Goal: Task Accomplishment & Management: Complete application form

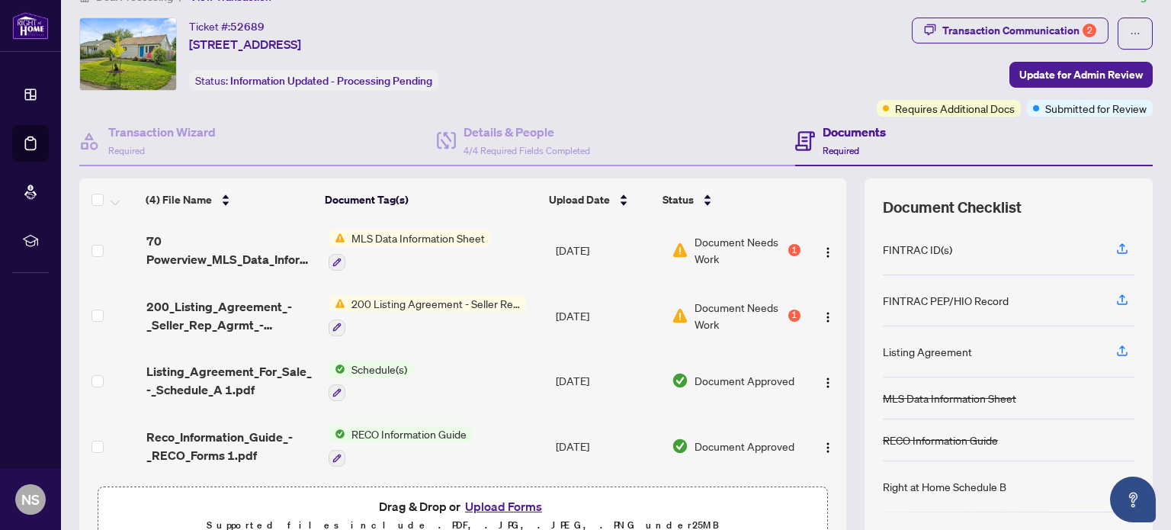
scroll to position [30, 0]
click at [942, 24] on div "Transaction Communication 2" at bounding box center [1019, 30] width 154 height 24
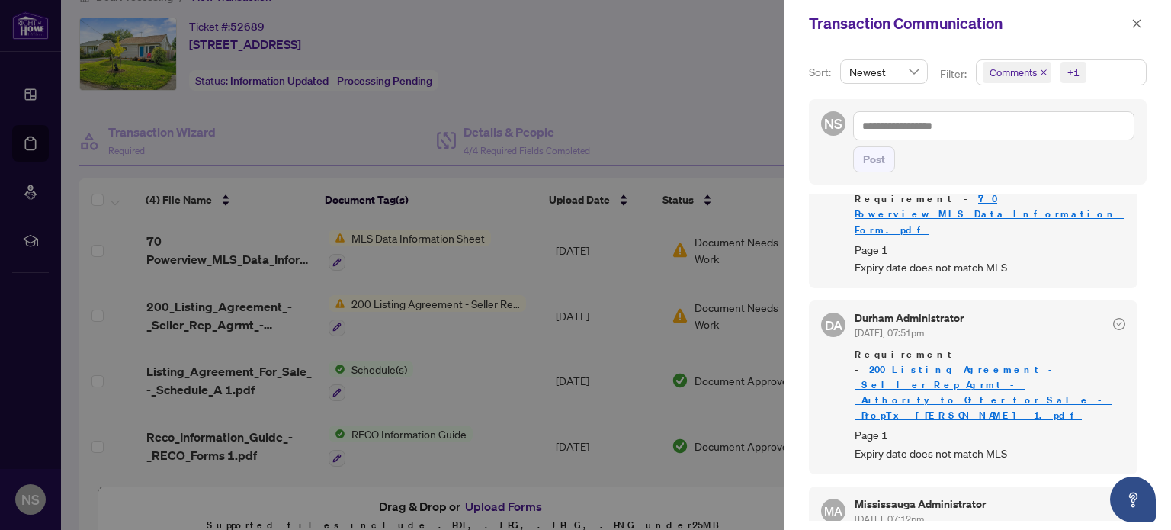
scroll to position [180, 0]
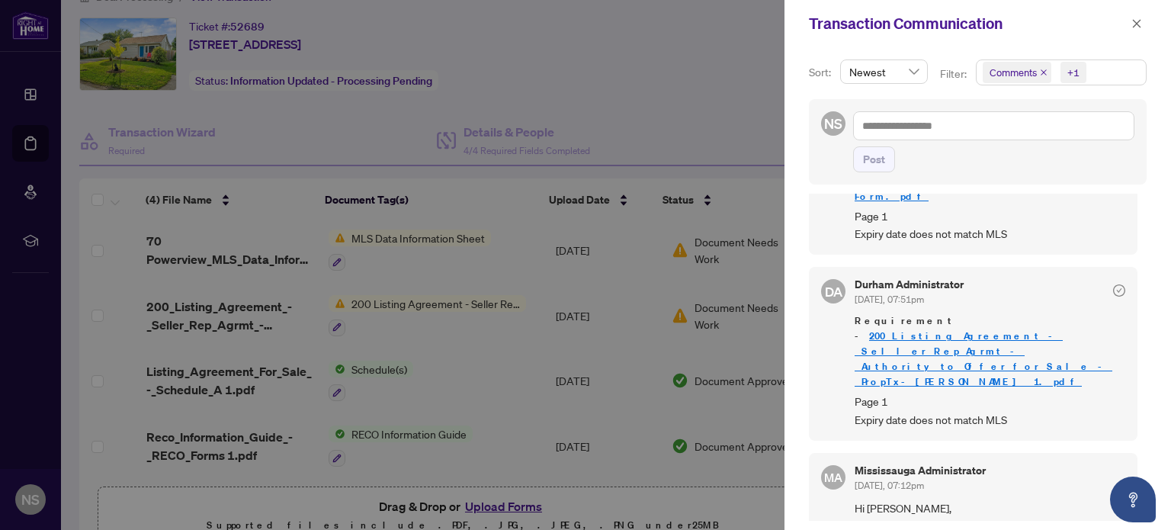
drag, startPoint x: 1064, startPoint y: 62, endPoint x: 1072, endPoint y: 74, distance: 14.4
click at [1072, 74] on span "+1" at bounding box center [1073, 72] width 26 height 21
click at [1072, 74] on div "+1" at bounding box center [1073, 72] width 12 height 15
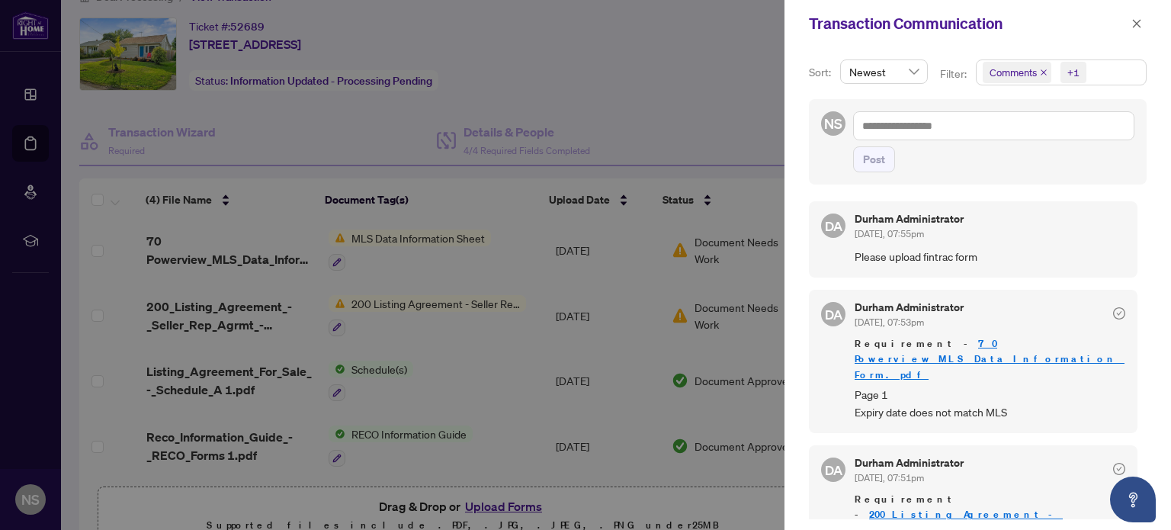
click at [709, 135] on div at bounding box center [585, 265] width 1171 height 530
click at [701, 160] on div at bounding box center [585, 265] width 1171 height 530
click at [1129, 28] on button "button" at bounding box center [1136, 23] width 20 height 18
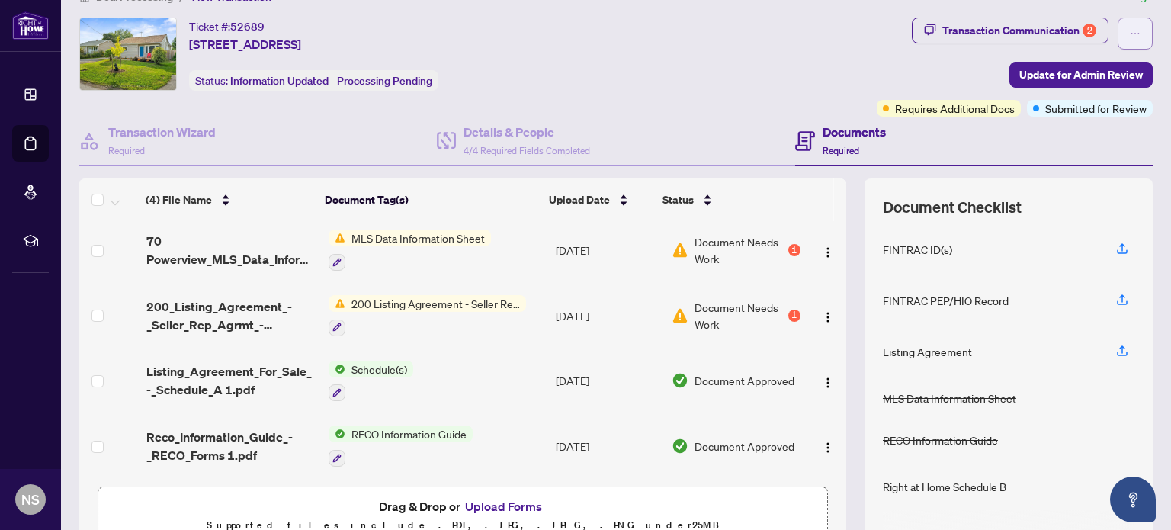
click at [1129, 32] on icon "ellipsis" at bounding box center [1134, 33] width 11 height 11
click at [1129, 34] on icon "ellipsis" at bounding box center [1134, 33] width 11 height 11
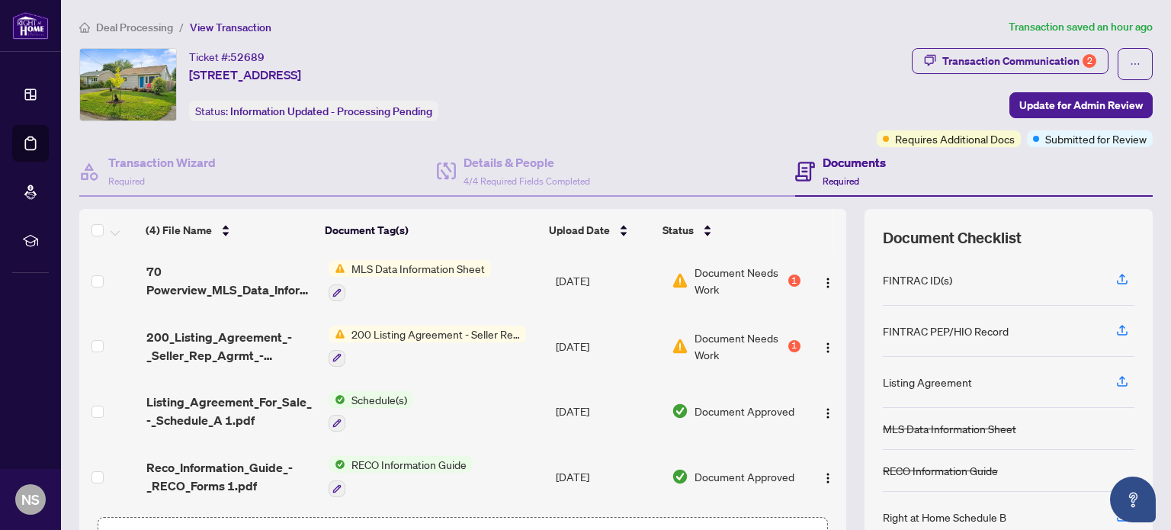
scroll to position [107, 0]
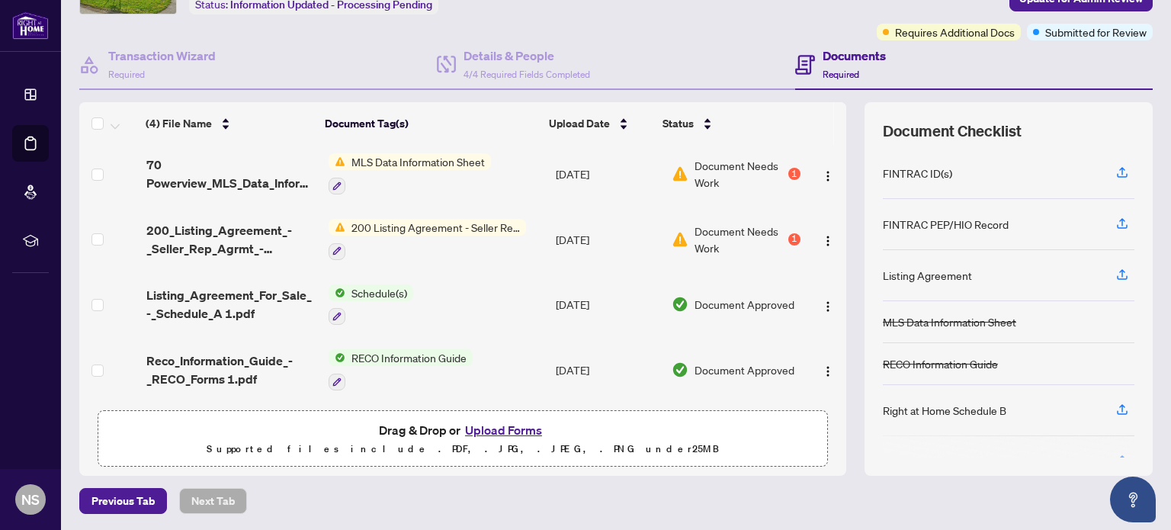
drag, startPoint x: 482, startPoint y: 428, endPoint x: 505, endPoint y: 327, distance: 103.2
click at [498, 348] on div "(4) File Name Document Tag(s) Upload Date Status (4) File Name Document Tag(s) …" at bounding box center [462, 288] width 767 height 373
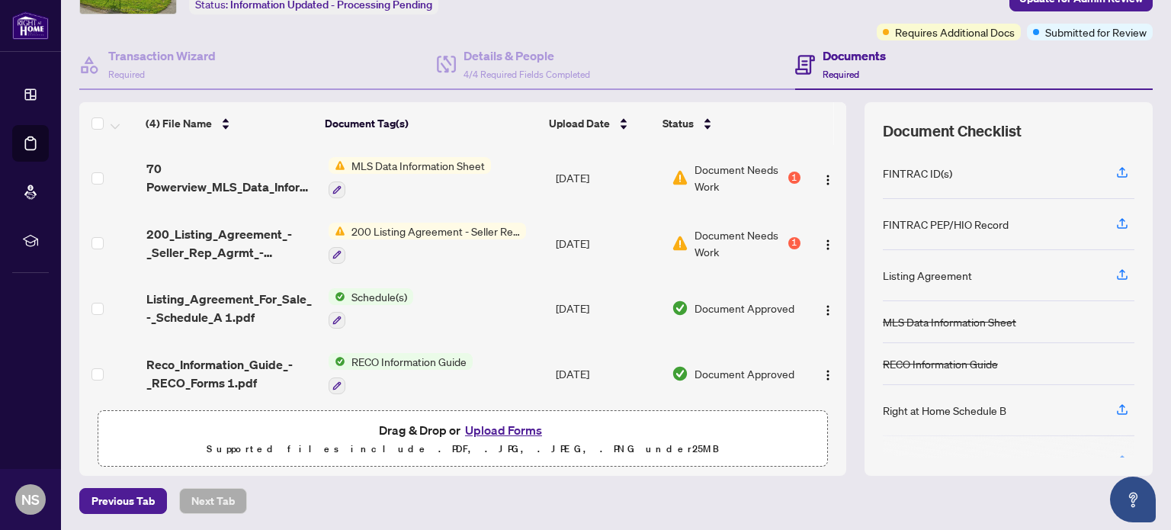
click at [463, 422] on button "Upload Forms" at bounding box center [503, 430] width 86 height 20
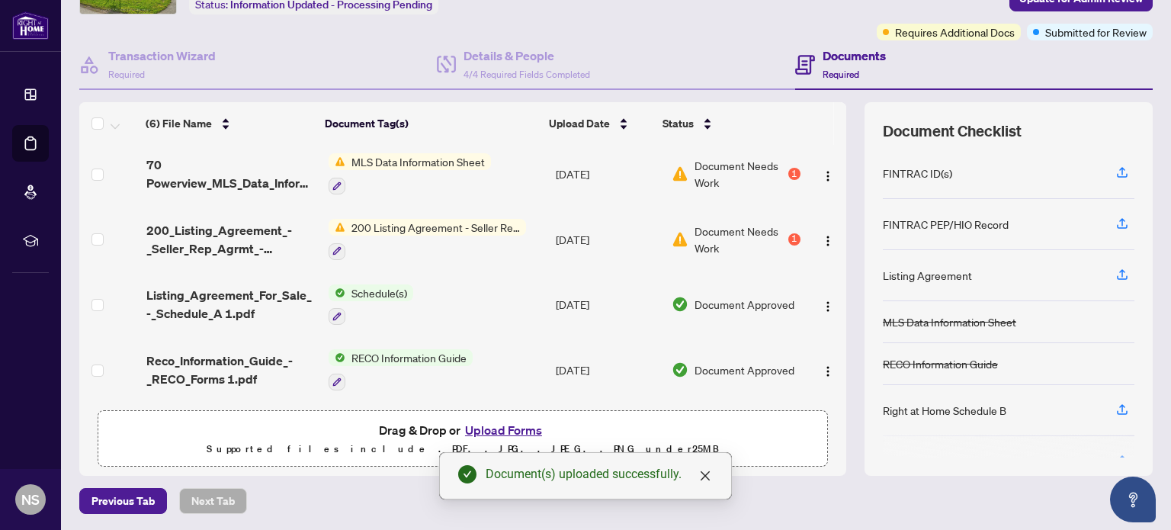
scroll to position [0, 0]
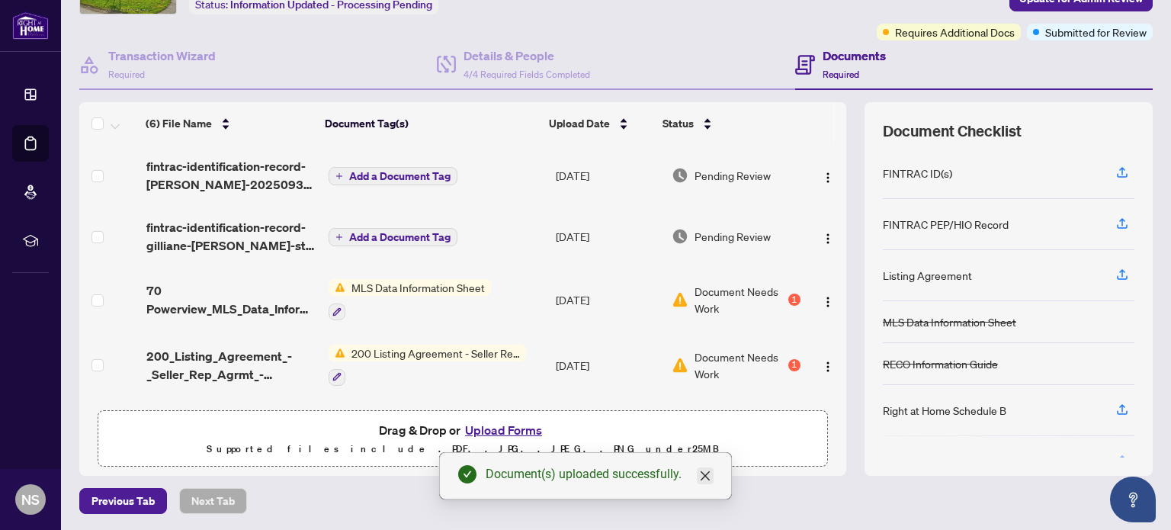
click at [706, 479] on icon "close" at bounding box center [705, 475] width 12 height 12
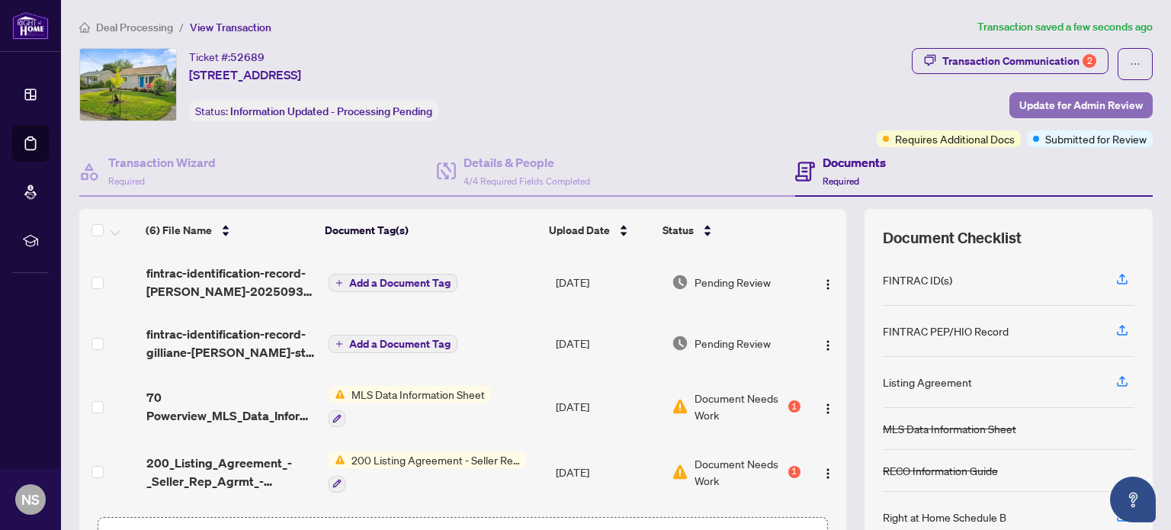
click at [1043, 103] on span "Update for Admin Review" at bounding box center [1080, 105] width 123 height 24
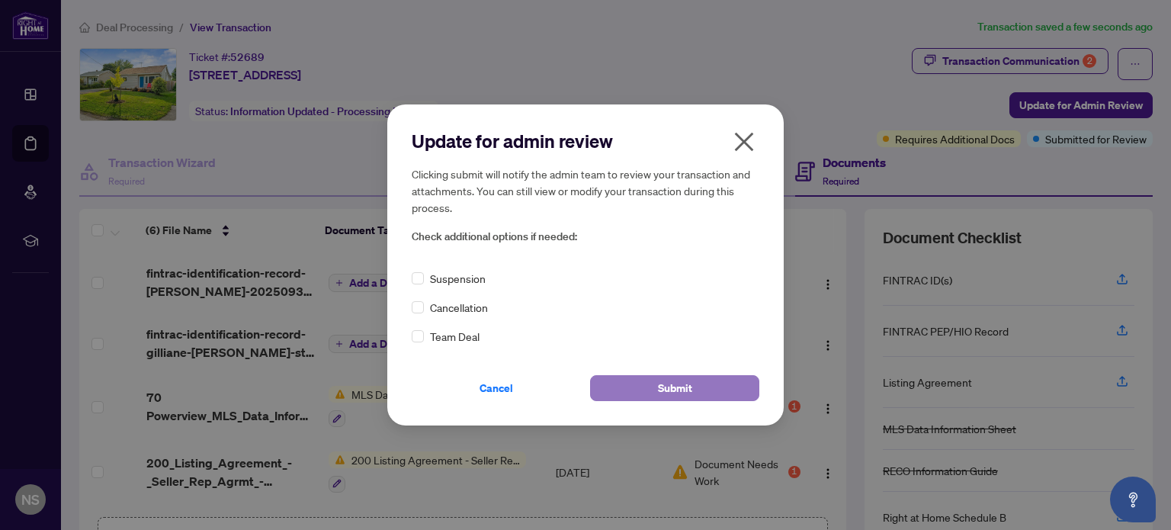
click at [626, 384] on button "Submit" at bounding box center [674, 388] width 169 height 26
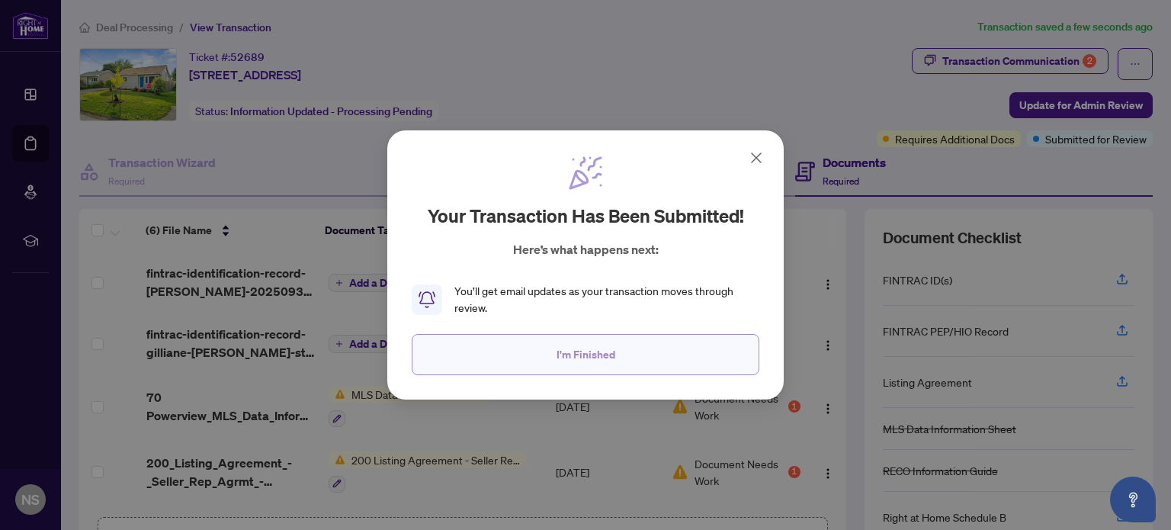
click at [607, 358] on span "I'm Finished" at bounding box center [585, 354] width 59 height 24
